Goal: Information Seeking & Learning: Check status

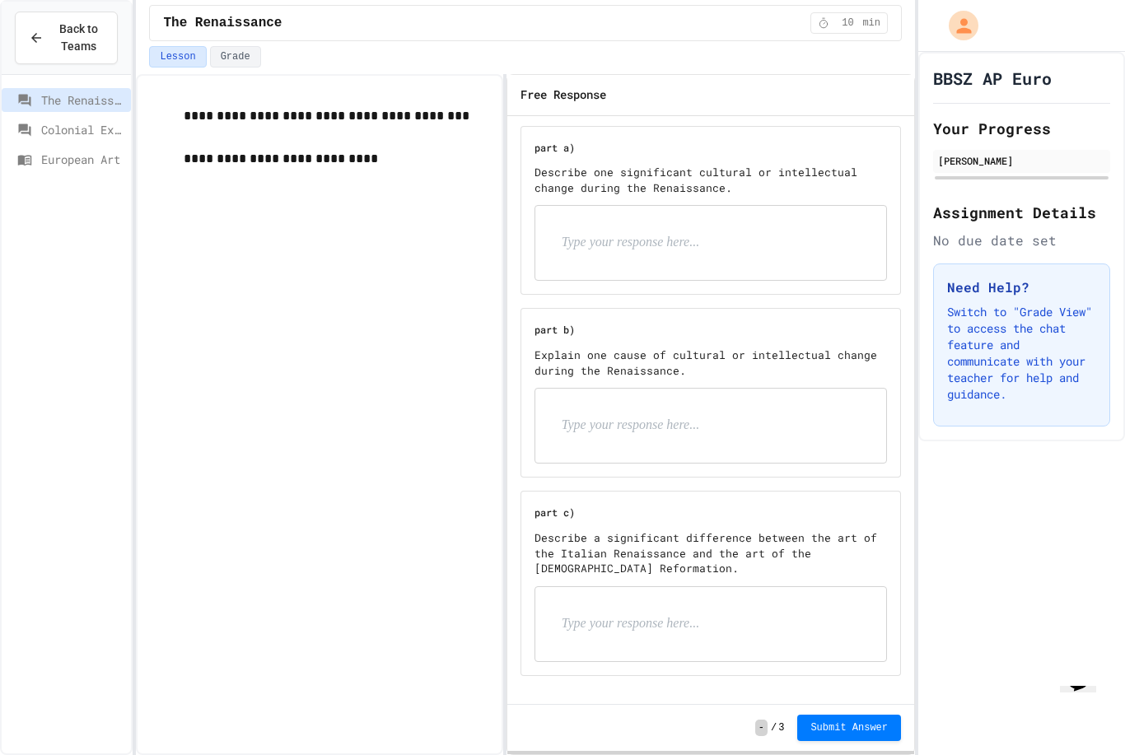
click at [72, 29] on span "Back to Teams" at bounding box center [79, 38] width 50 height 35
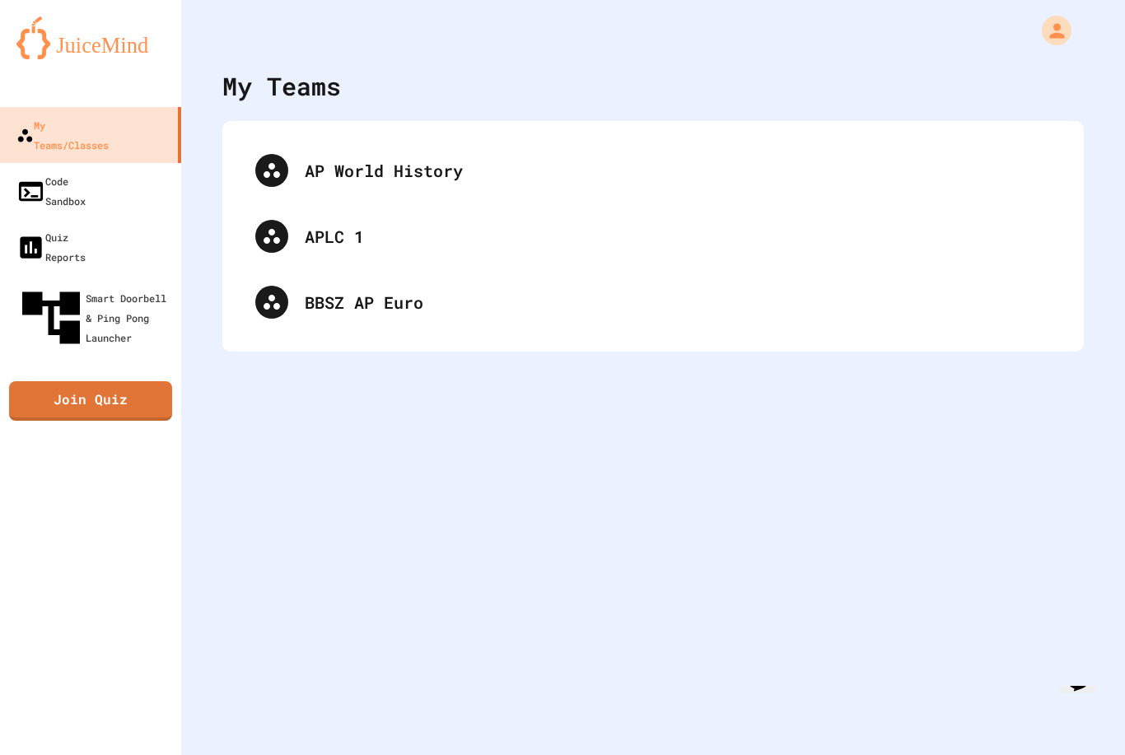
click at [305, 247] on div "APLC 1" at bounding box center [678, 236] width 746 height 25
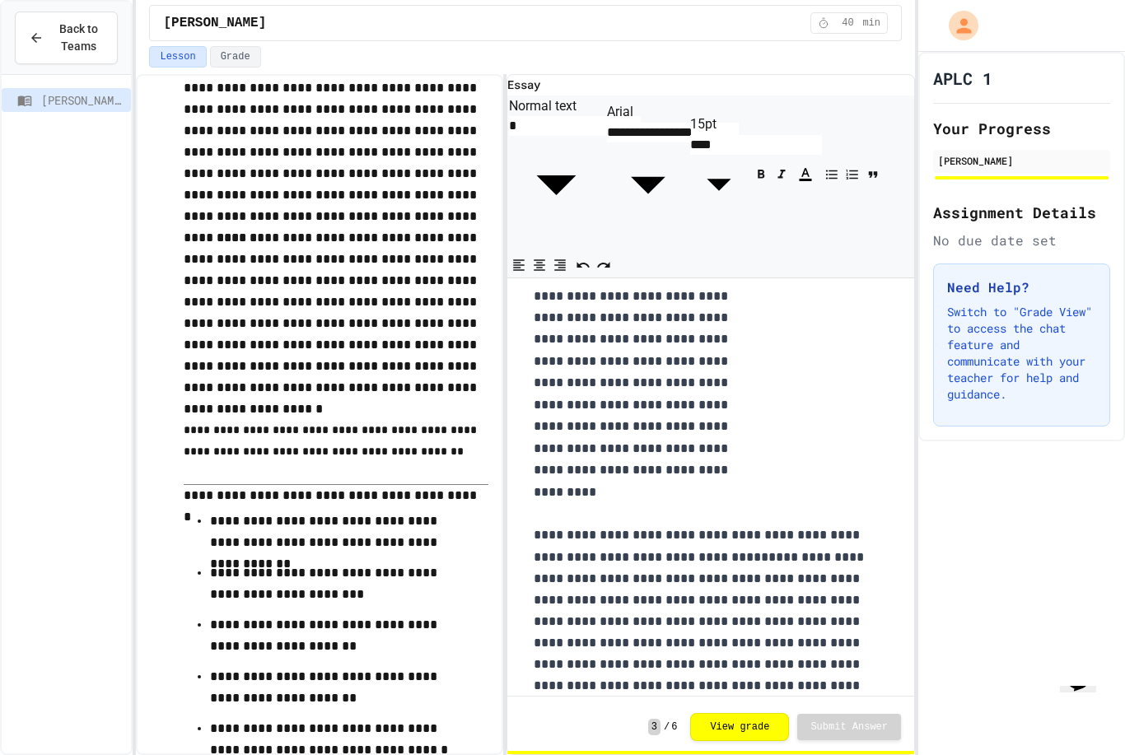
scroll to position [40, 0]
click at [726, 731] on button "View grade" at bounding box center [739, 727] width 99 height 28
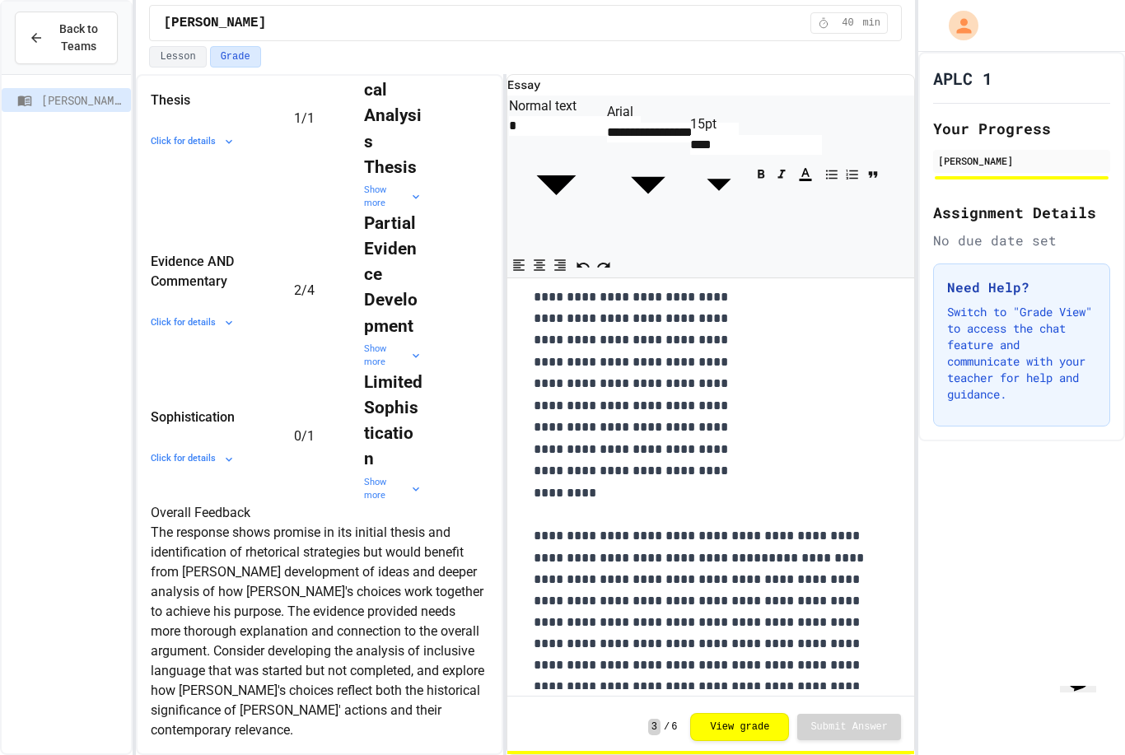
click at [44, 44] on div "Back to Teams" at bounding box center [66, 38] width 75 height 35
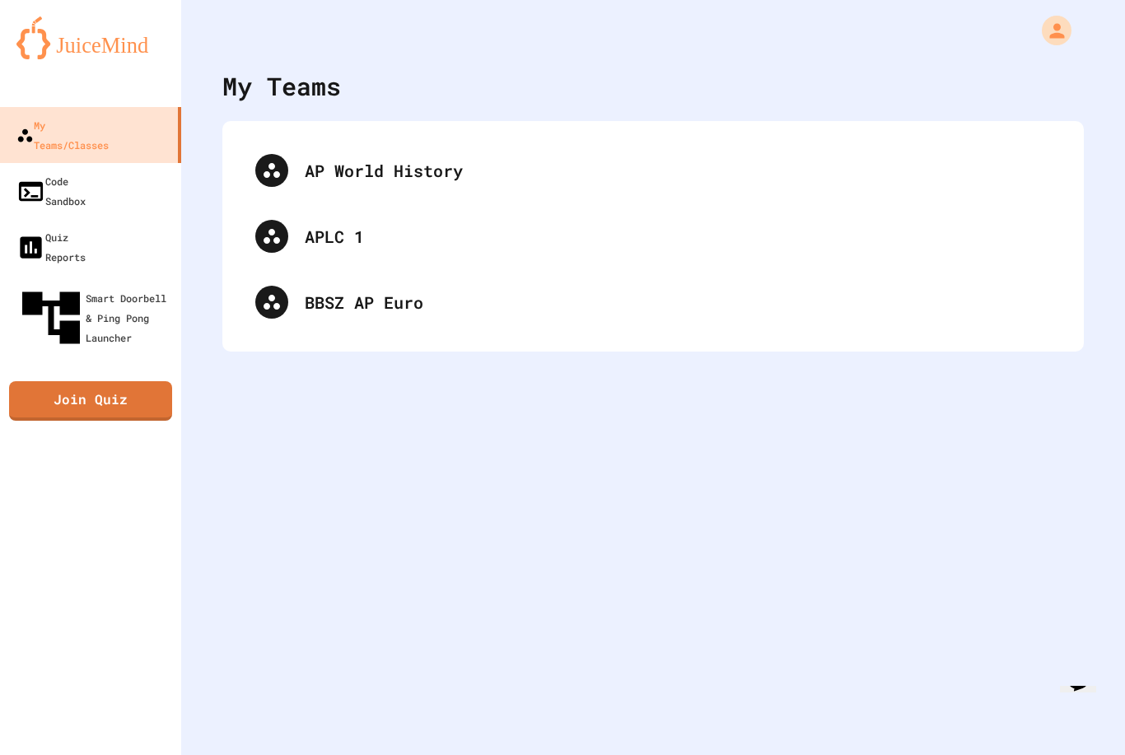
click at [308, 167] on div "AP World History" at bounding box center [678, 170] width 746 height 25
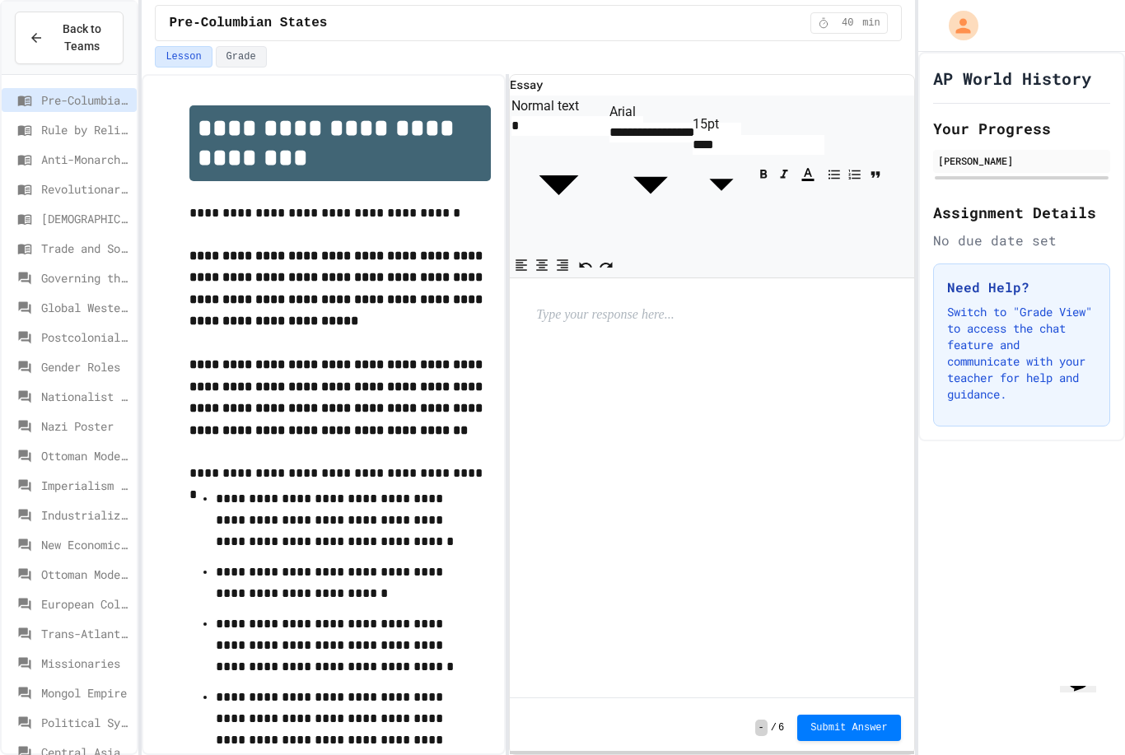
click at [235, 56] on button "Grade" at bounding box center [241, 56] width 51 height 21
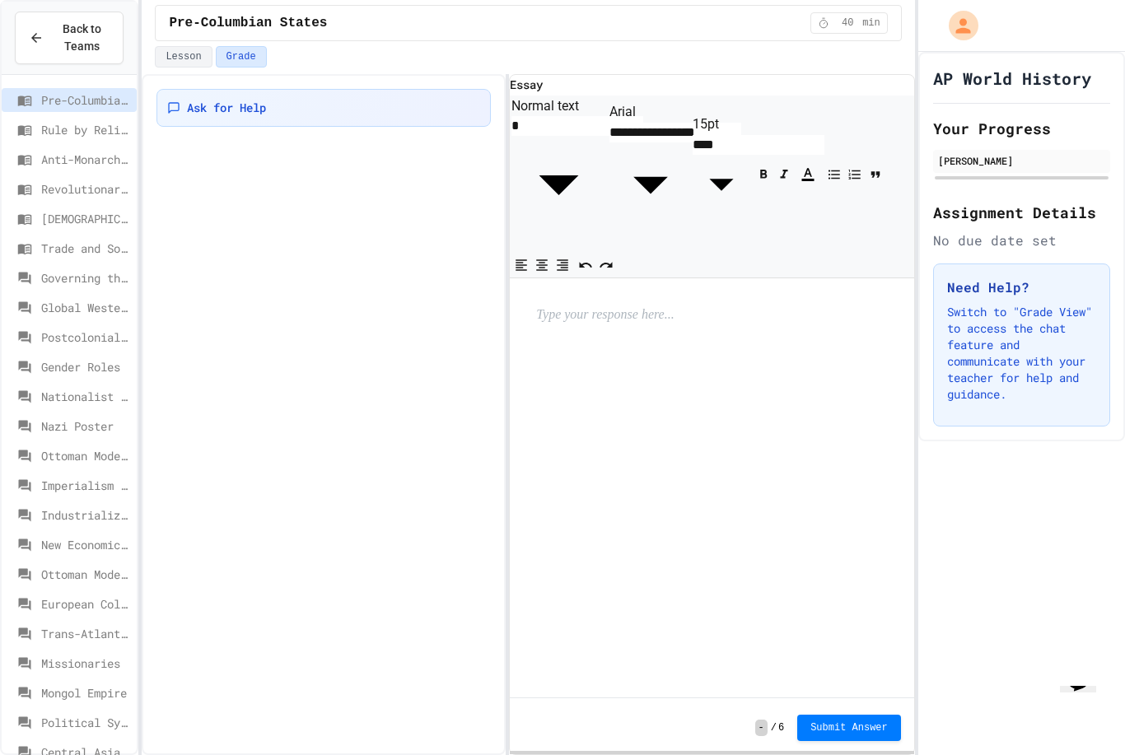
click at [988, 89] on h1 "AP World History" at bounding box center [1012, 78] width 158 height 23
click at [965, 32] on icon "My Account" at bounding box center [963, 25] width 15 height 15
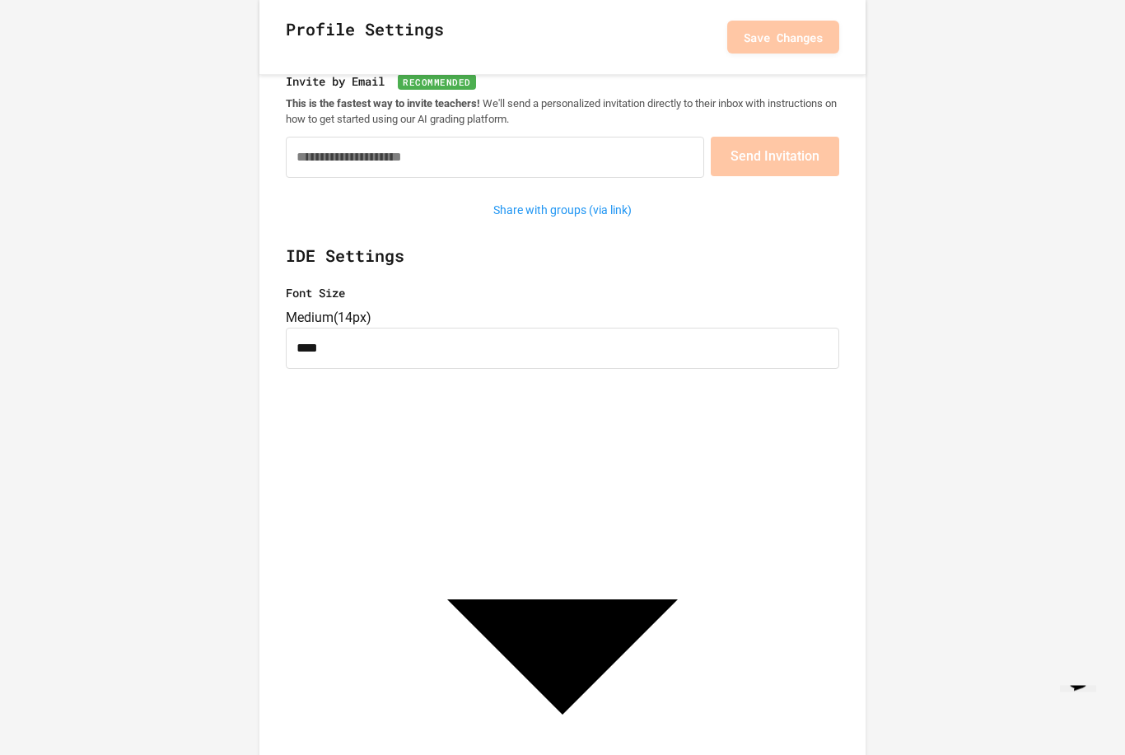
scroll to position [184, 0]
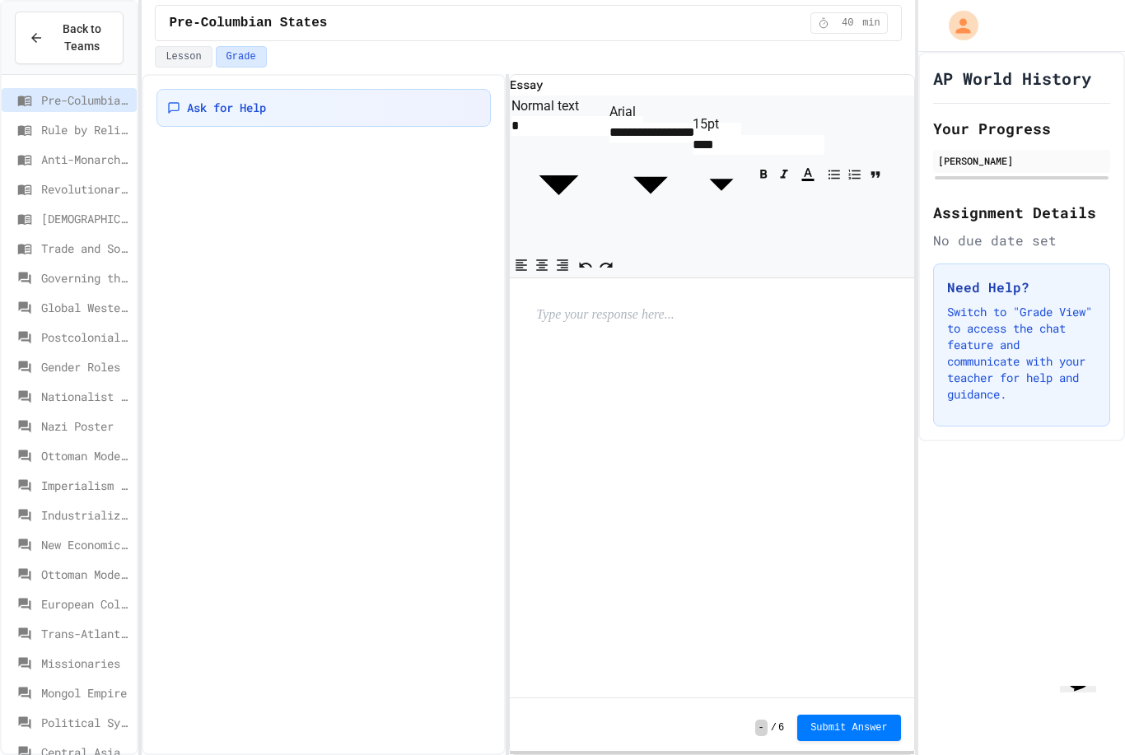
click at [82, 36] on span "Back to Teams" at bounding box center [82, 38] width 56 height 35
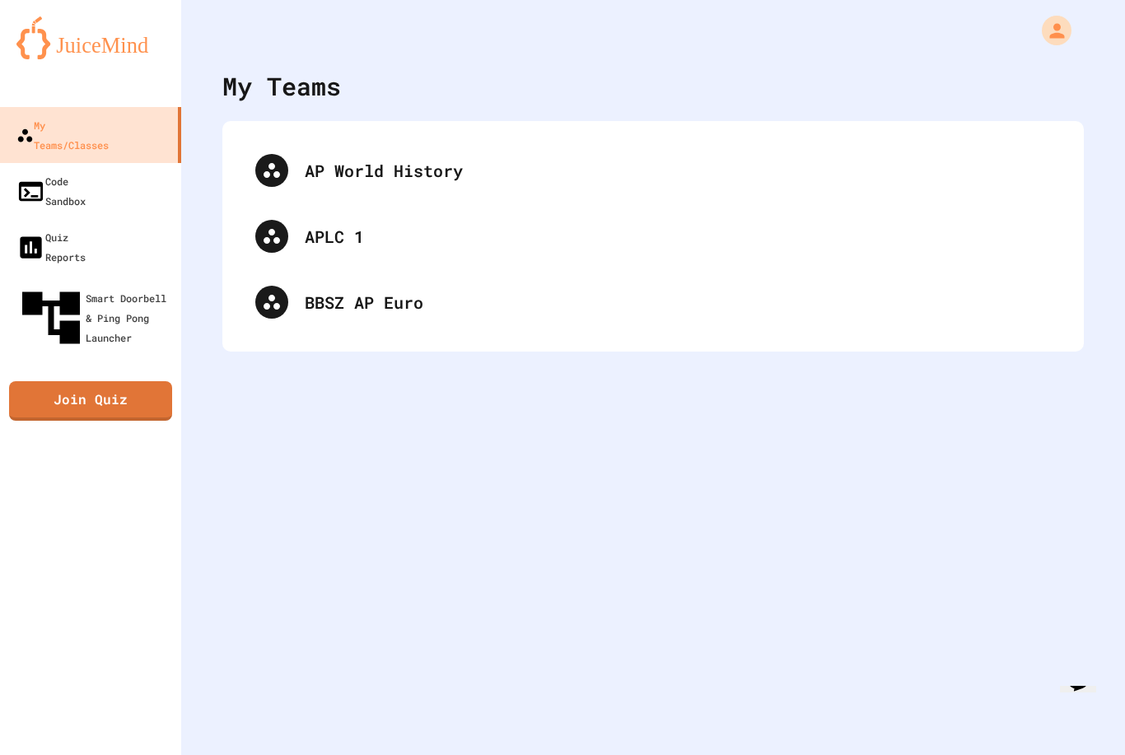
click at [326, 245] on div "APLC 1" at bounding box center [678, 236] width 746 height 25
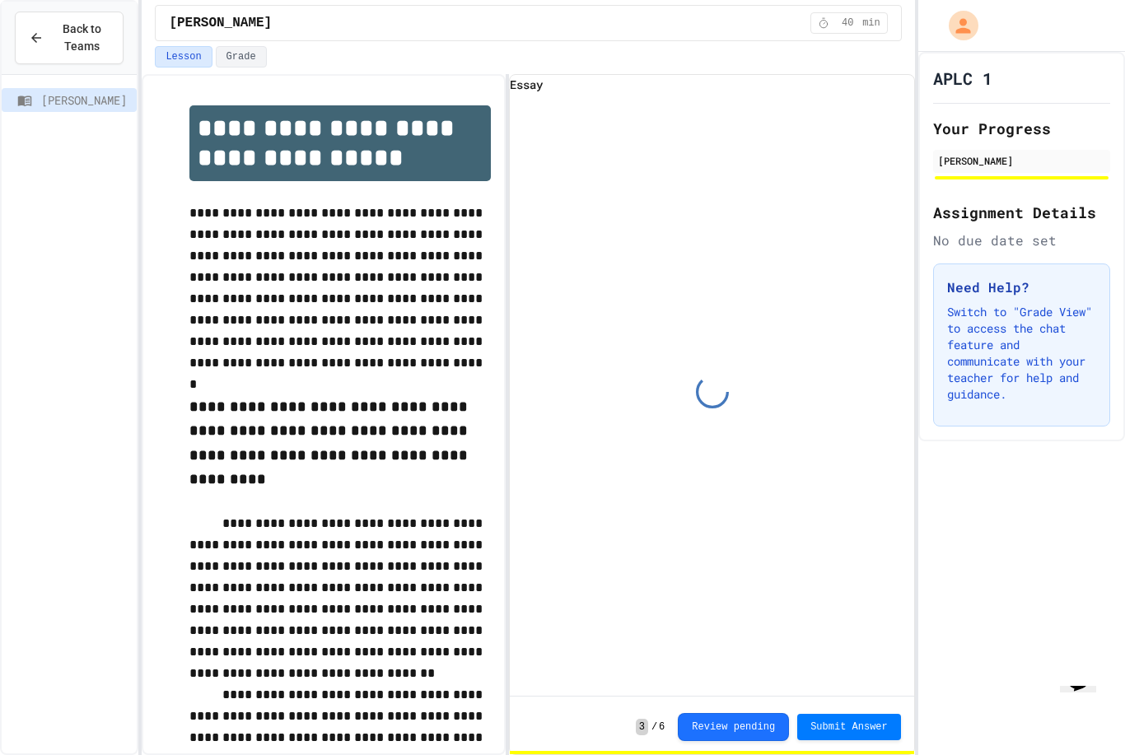
scroll to position [76, 0]
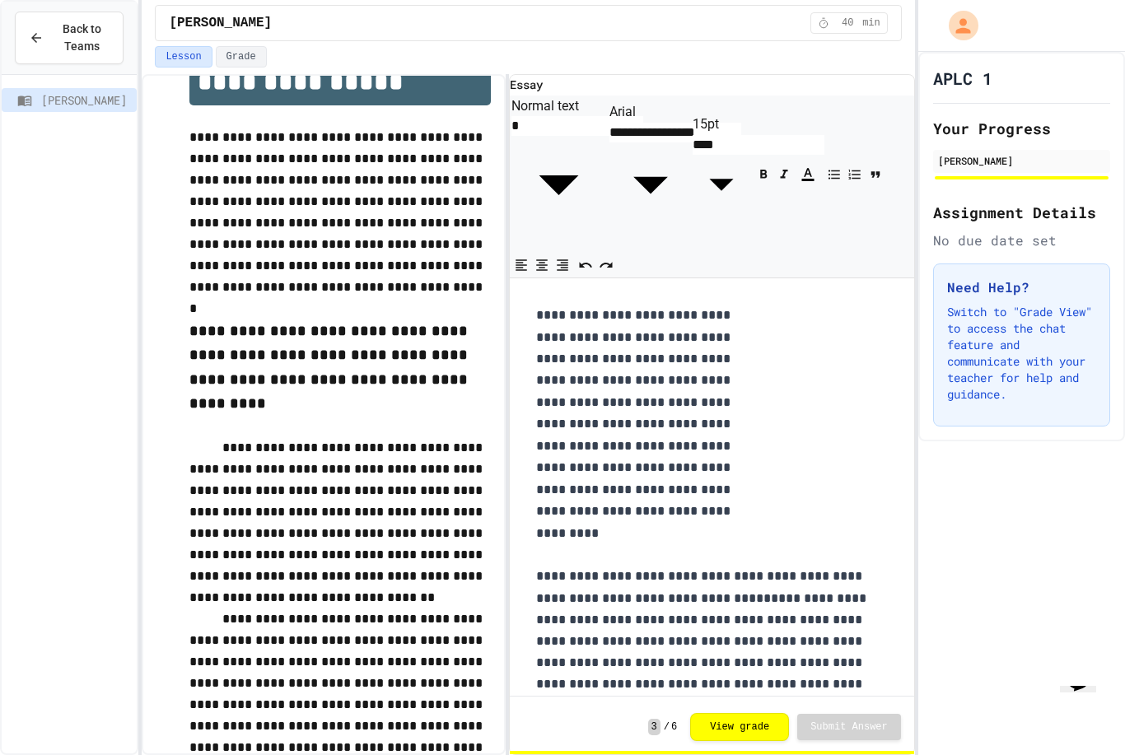
click at [715, 740] on button "View grade" at bounding box center [739, 727] width 99 height 28
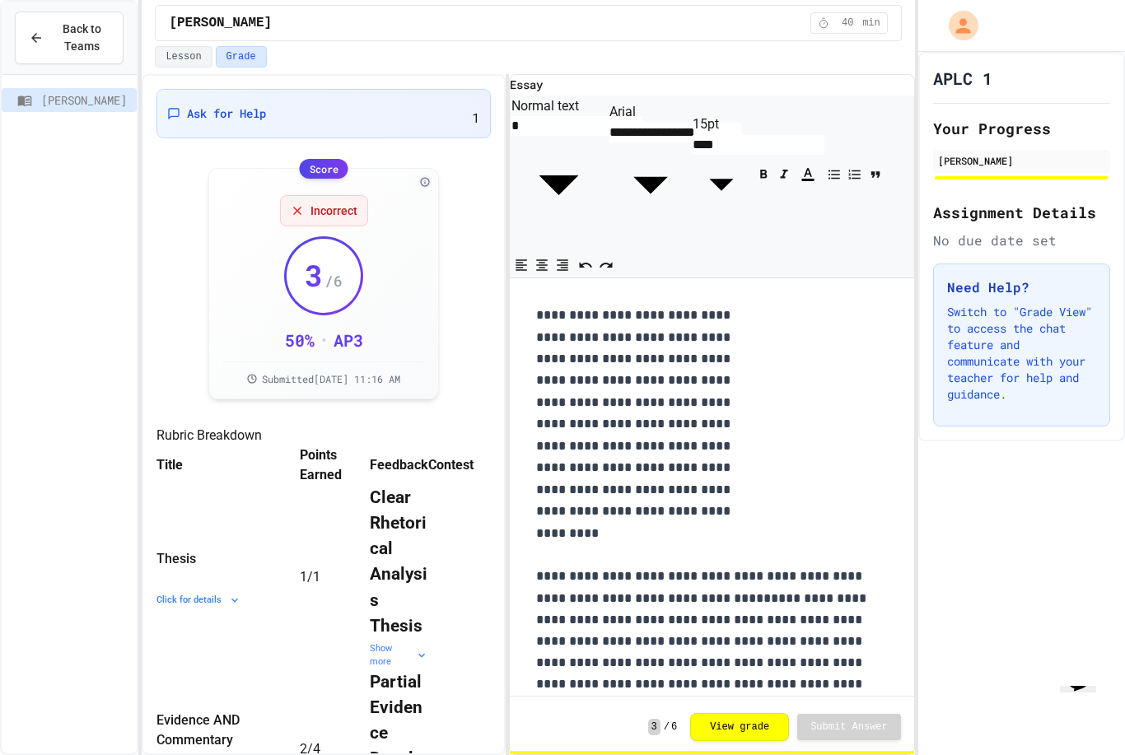
click at [226, 105] on span "Ask for Help" at bounding box center [226, 113] width 79 height 16
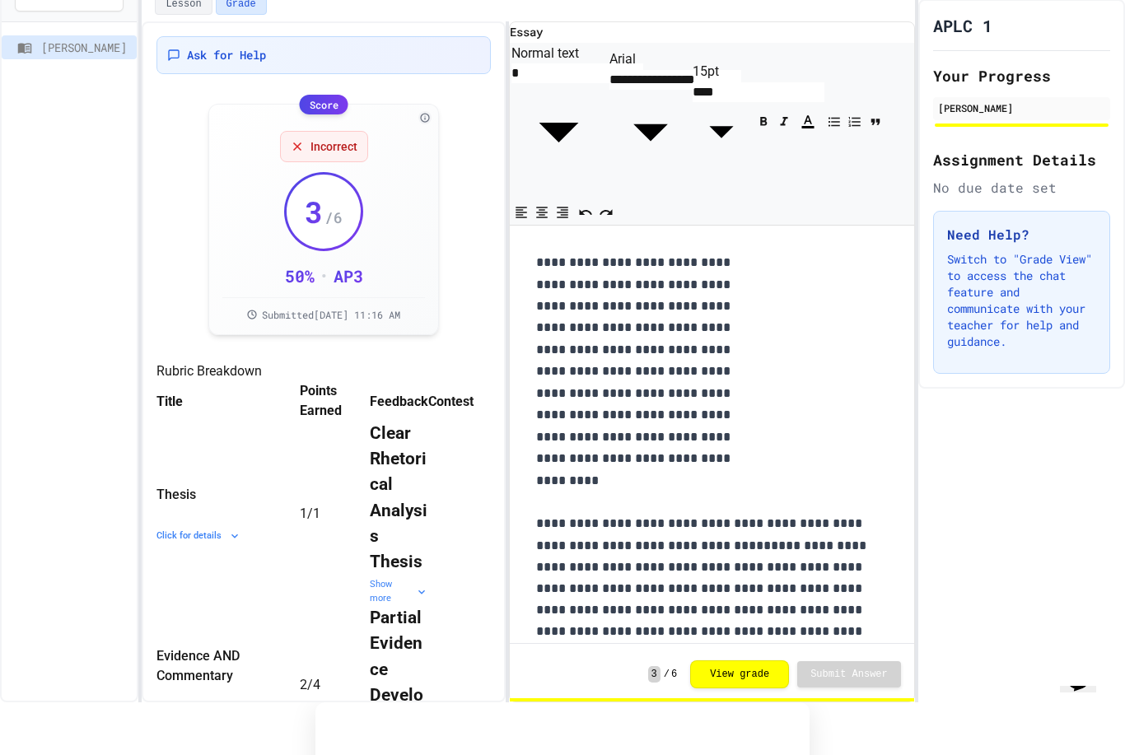
scroll to position [60, 0]
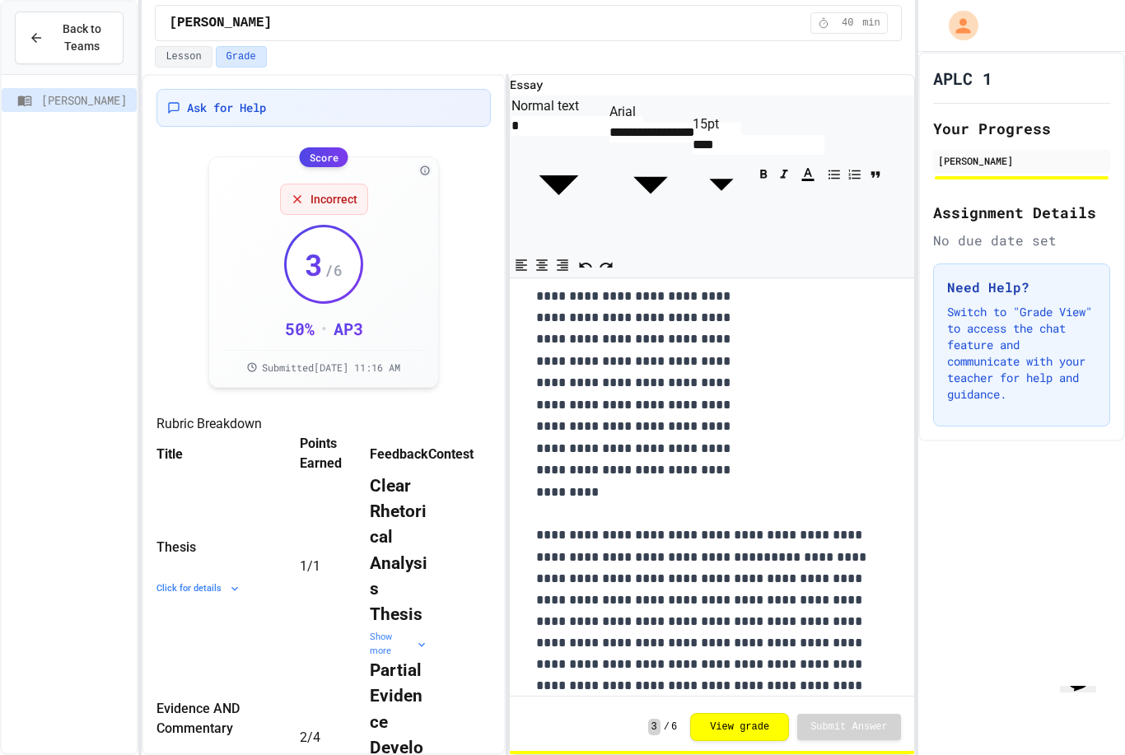
scroll to position [40, 0]
click at [175, 89] on div "Ask for Help" at bounding box center [324, 108] width 334 height 38
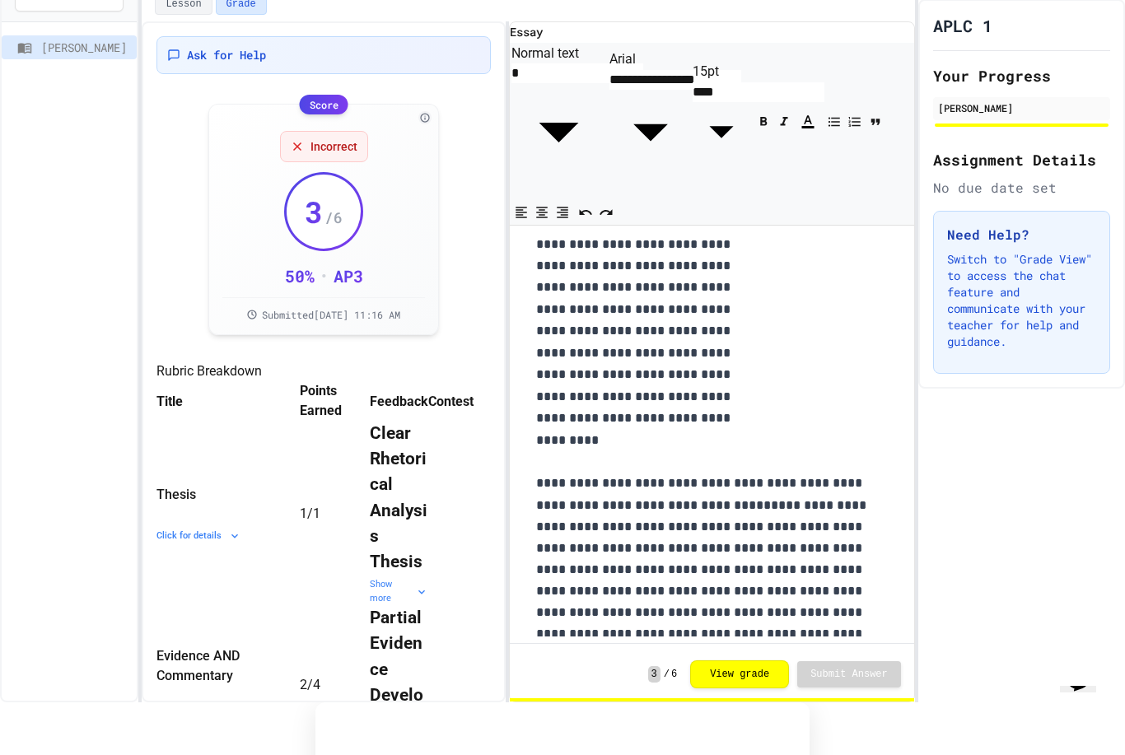
scroll to position [60, 0]
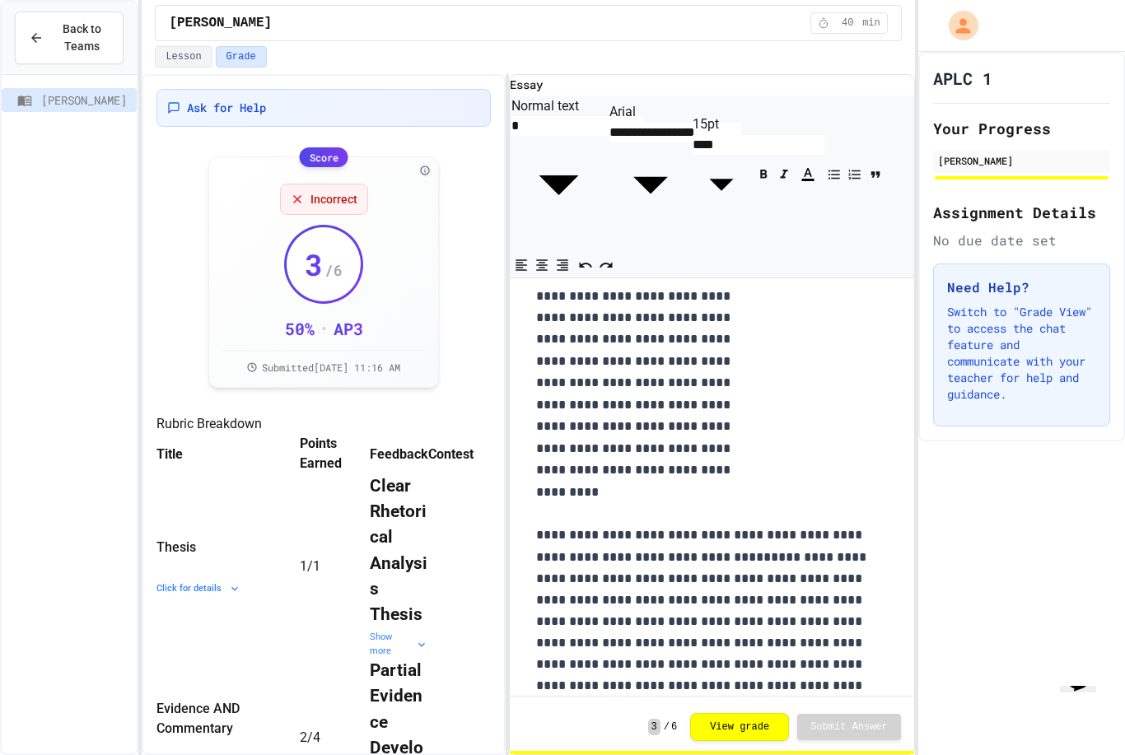
scroll to position [40, 0]
click at [275, 89] on div "Ask for Help" at bounding box center [324, 108] width 334 height 38
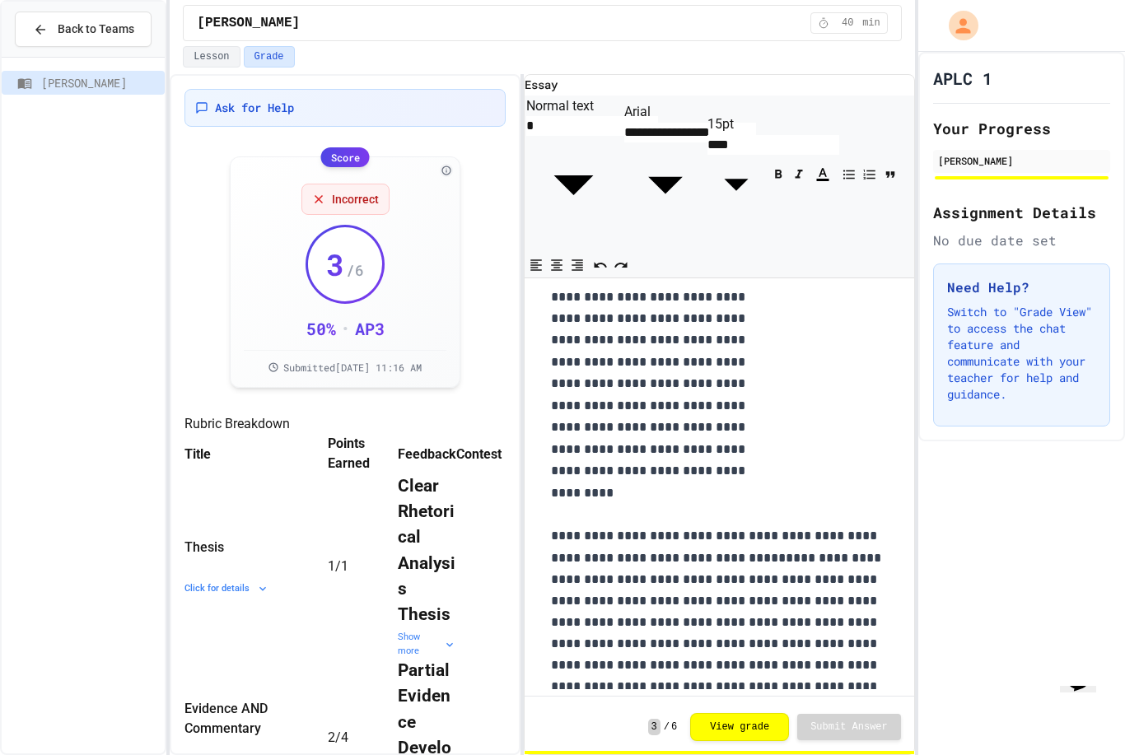
click at [787, 46] on div "Lesson Grade" at bounding box center [542, 56] width 718 height 21
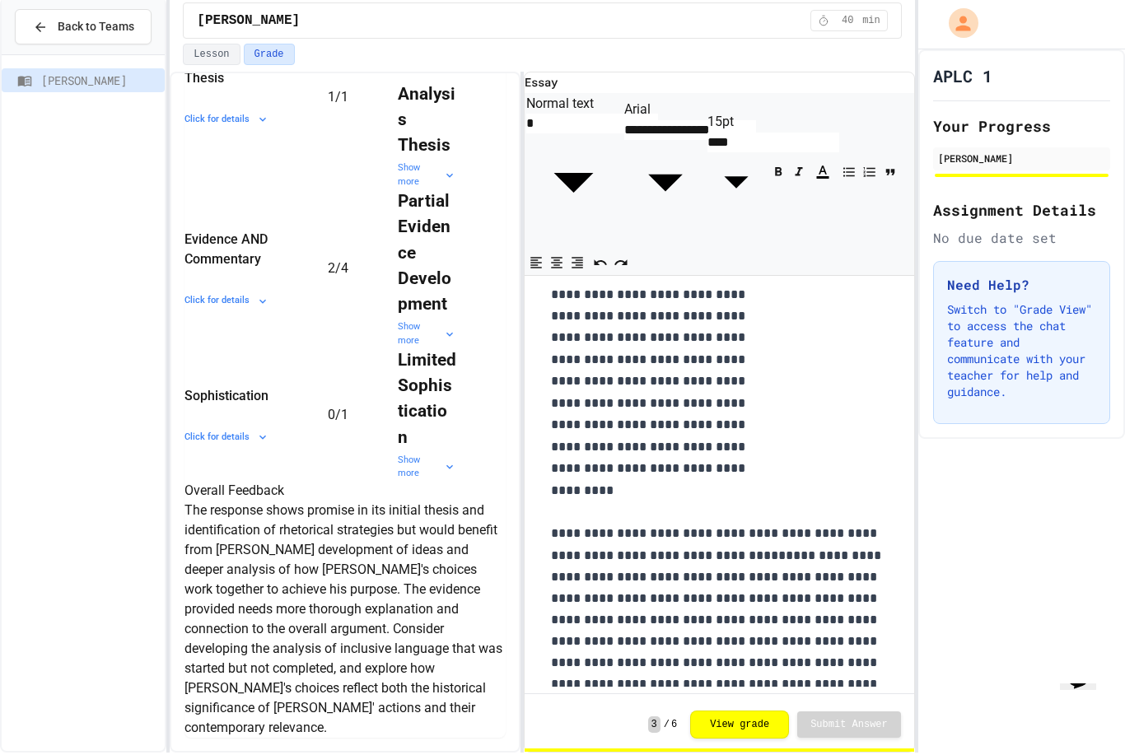
scroll to position [53, 0]
